Goal: Find specific page/section: Find specific page/section

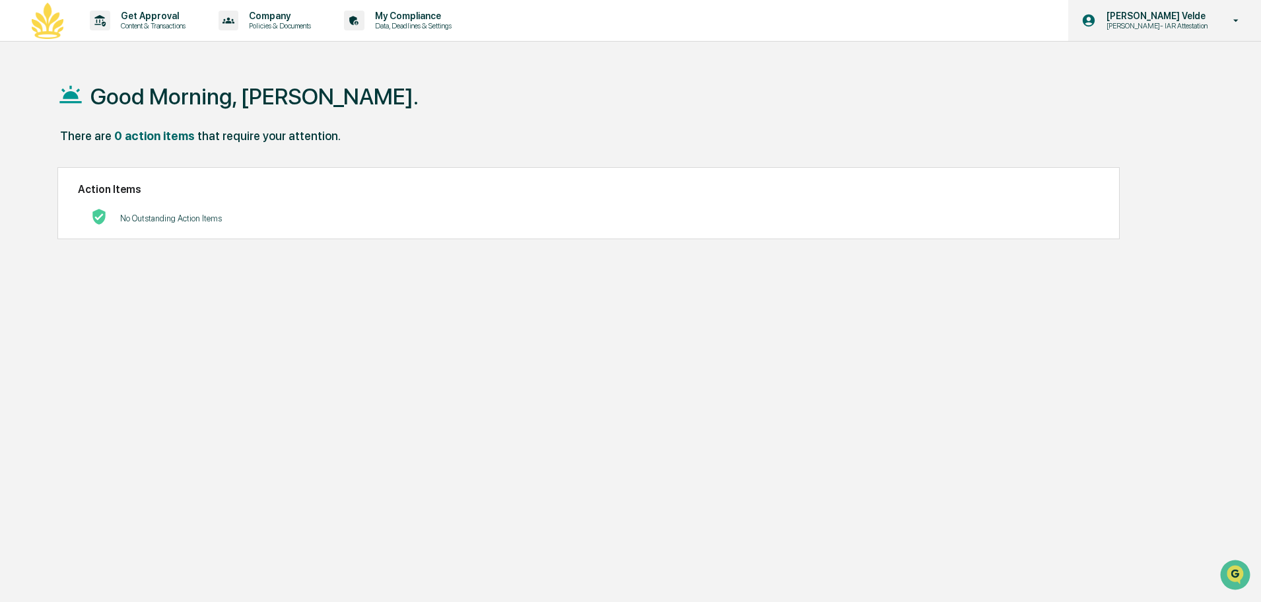
click at [1162, 9] on div "[PERSON_NAME] [PERSON_NAME]- IAR Attestation" at bounding box center [1164, 20] width 193 height 41
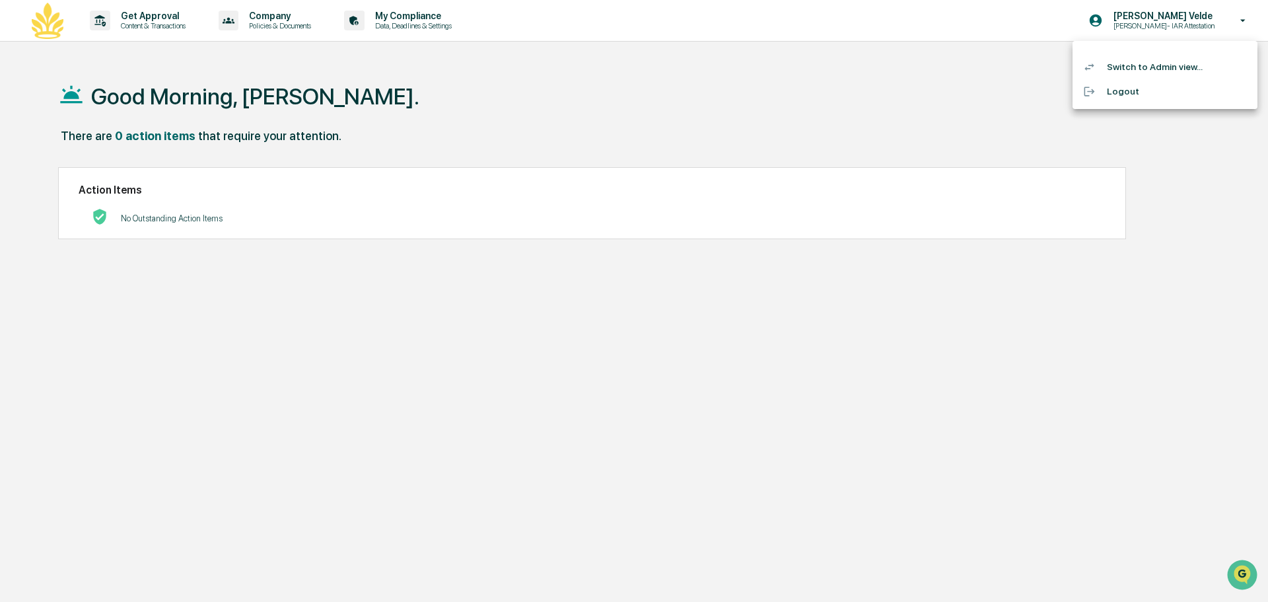
click at [1166, 74] on li "Switch to Admin view..." at bounding box center [1164, 67] width 185 height 24
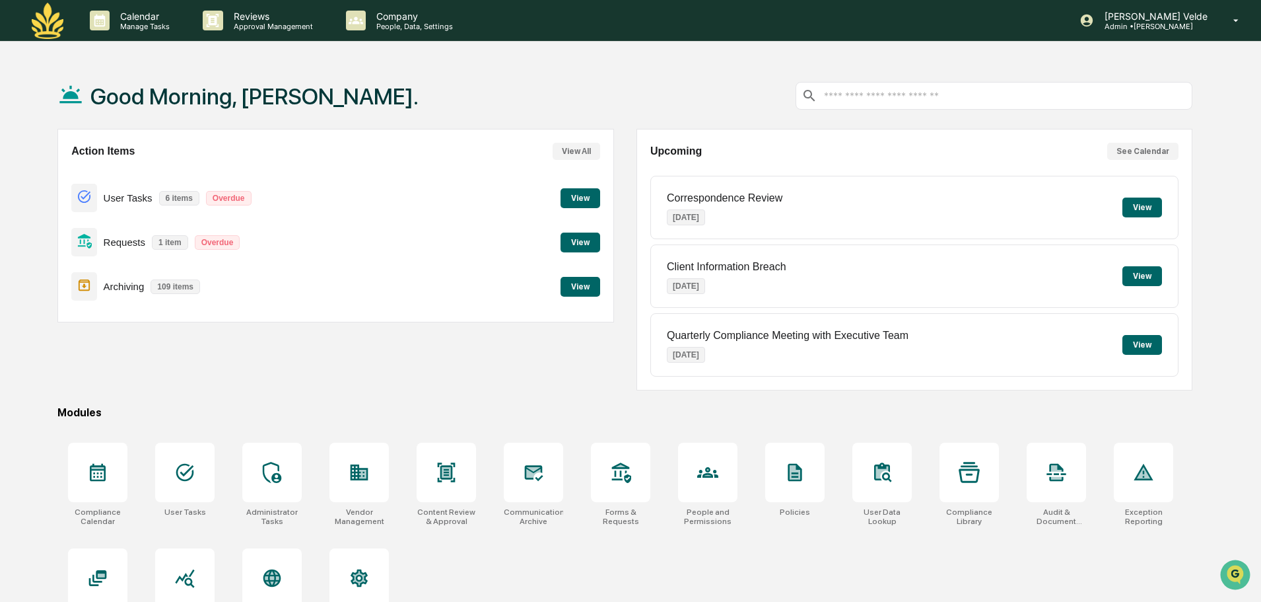
click at [593, 242] on button "View" at bounding box center [581, 242] width 40 height 20
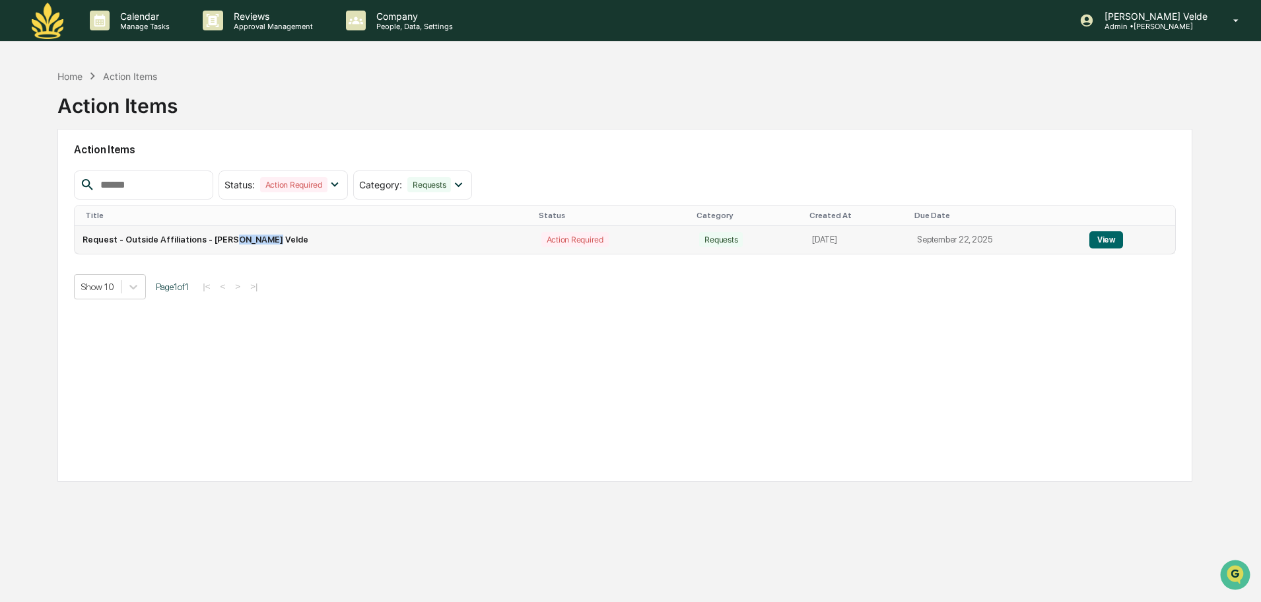
drag, startPoint x: 226, startPoint y: 240, endPoint x: 253, endPoint y: 239, distance: 27.1
click at [253, 239] on td "Request - Outside Affiliations - [PERSON_NAME] Velde" at bounding box center [304, 240] width 458 height 28
click at [65, 81] on div "Home" at bounding box center [69, 76] width 25 height 11
